Goal: Find specific page/section: Find specific page/section

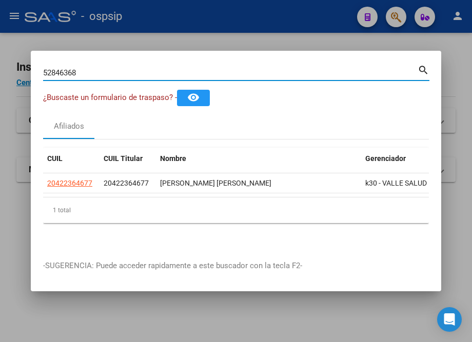
type input "52846368"
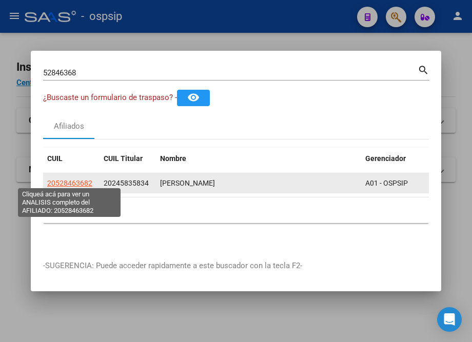
click at [77, 183] on span "20528463682" at bounding box center [69, 183] width 45 height 8
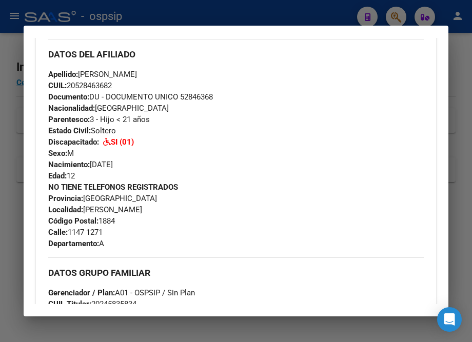
scroll to position [326, 0]
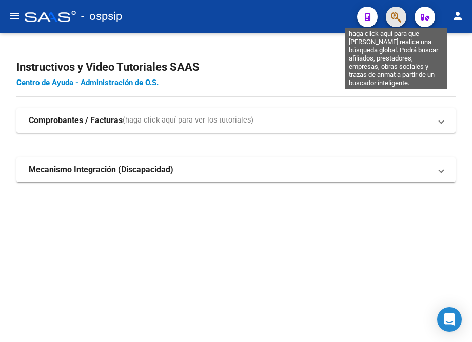
click at [398, 19] on icon "button" at bounding box center [396, 17] width 10 height 12
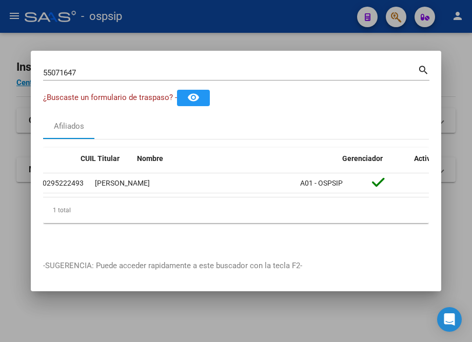
scroll to position [0, 0]
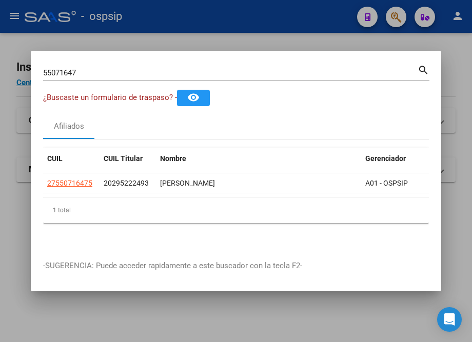
drag, startPoint x: 81, startPoint y: 64, endPoint x: 68, endPoint y: 76, distance: 17.8
click at [24, 68] on div "55071647 Buscar (apellido, dni, cuil, nro traspaso, cuit, obra social) search ¿…" at bounding box center [236, 171] width 472 height 342
drag, startPoint x: 82, startPoint y: 68, endPoint x: 28, endPoint y: 68, distance: 54.4
click at [28, 68] on div "55071647 Buscar (apellido, dni, cuil, nro traspaso, cuit, obra social) search ¿…" at bounding box center [236, 171] width 472 height 342
click at [117, 68] on input "55071647" at bounding box center [230, 72] width 374 height 9
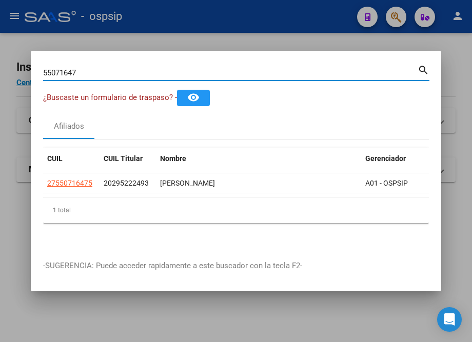
drag, startPoint x: 117, startPoint y: 67, endPoint x: 17, endPoint y: 77, distance: 100.6
click at [17, 77] on div "55071647 Buscar (apellido, dni, cuil, nro traspaso, cuit, obra social) search ¿…" at bounding box center [236, 171] width 472 height 342
paste input "57092361"
type input "57092361"
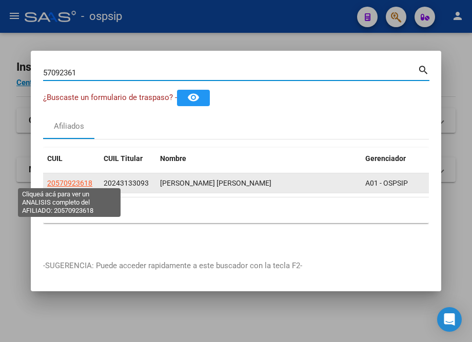
click at [74, 179] on span "20570923618" at bounding box center [69, 183] width 45 height 8
type textarea "20570923618"
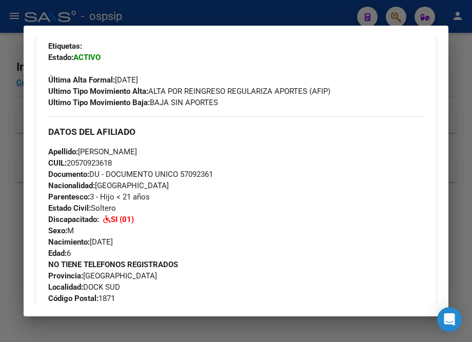
scroll to position [279, 0]
